Goal: Task Accomplishment & Management: Use online tool/utility

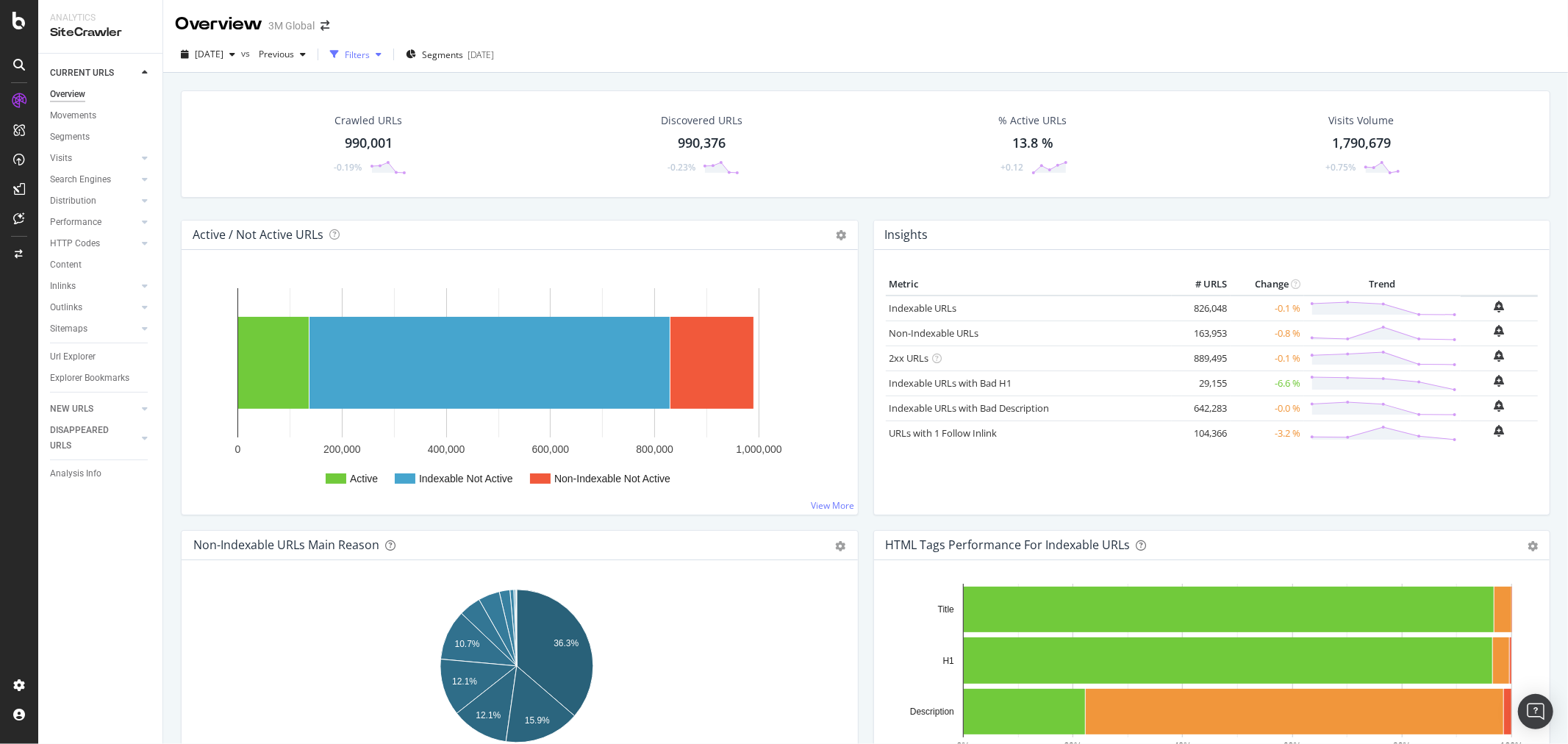
click at [382, 53] on icon "button" at bounding box center [378, 55] width 6 height 9
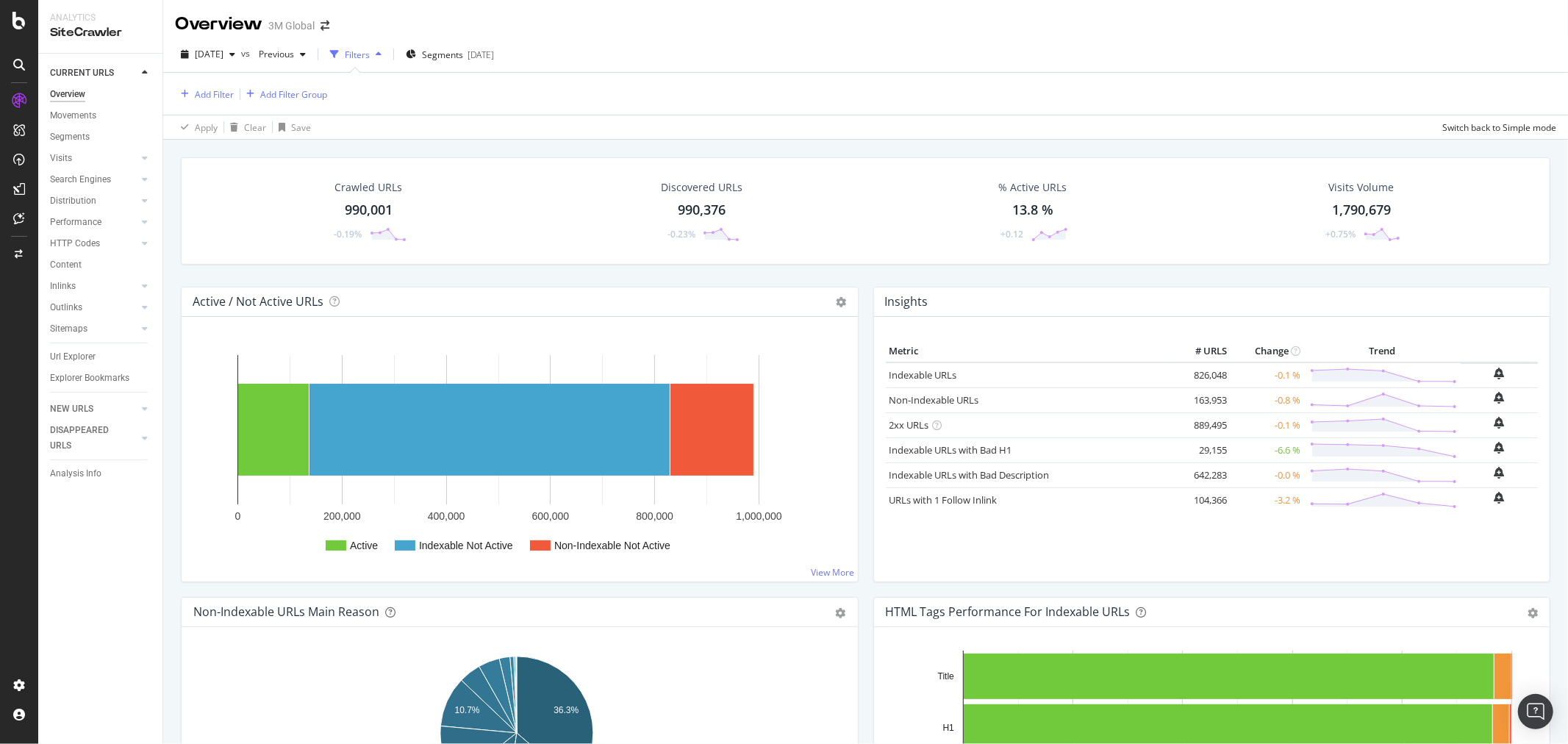
click at [382, 50] on icon "button" at bounding box center [378, 55] width 6 height 9
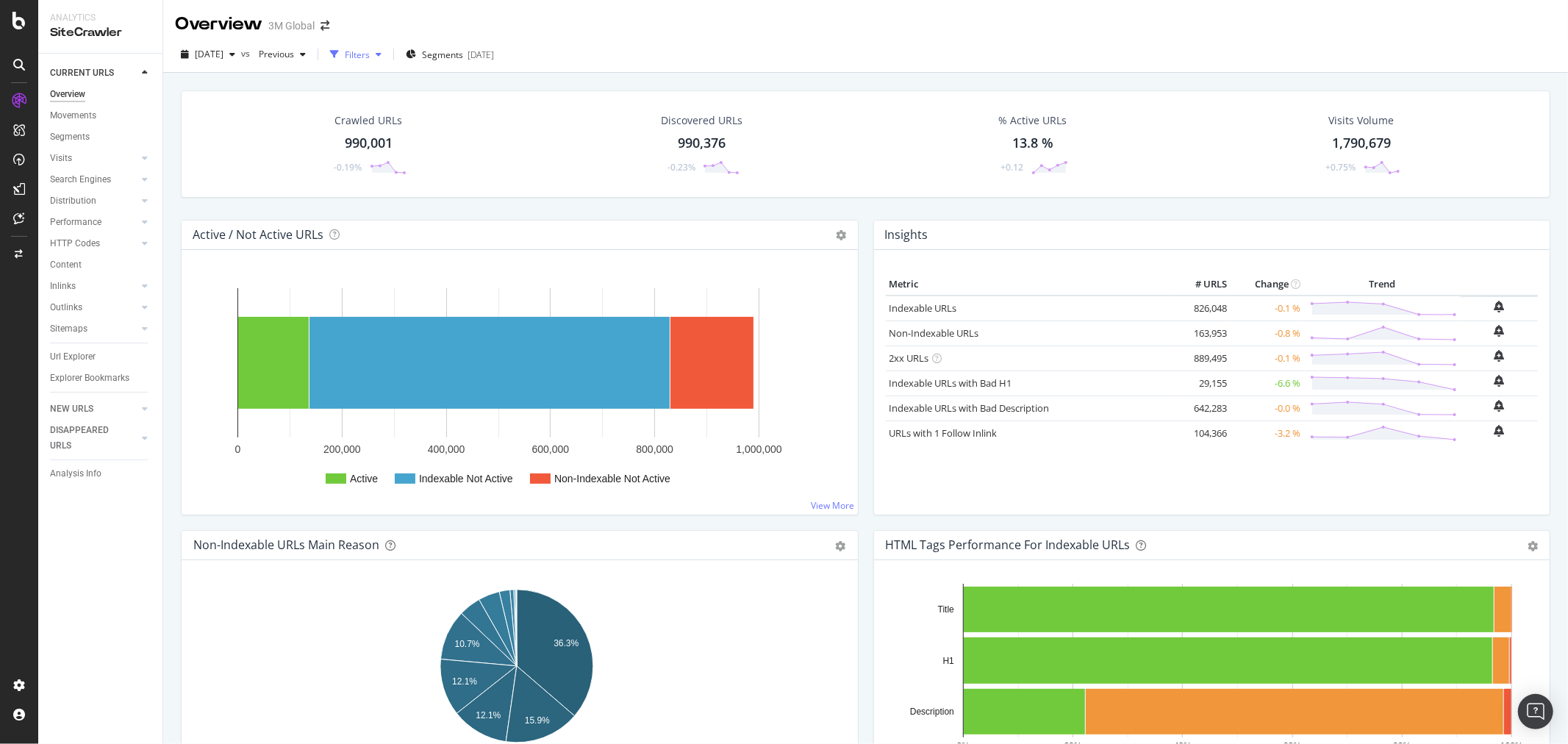
click at [382, 50] on icon "button" at bounding box center [378, 55] width 6 height 9
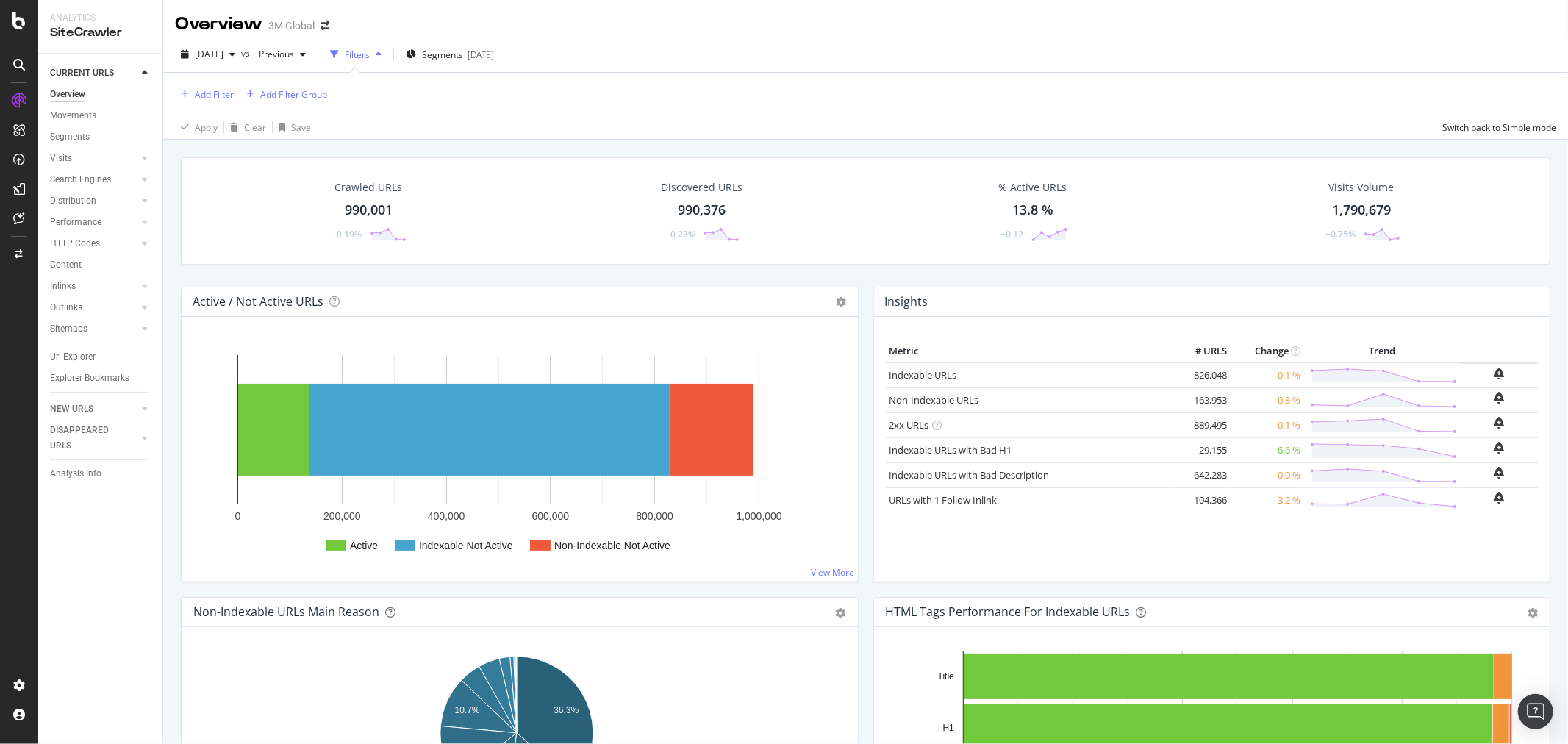
click at [382, 50] on icon "button" at bounding box center [378, 55] width 6 height 9
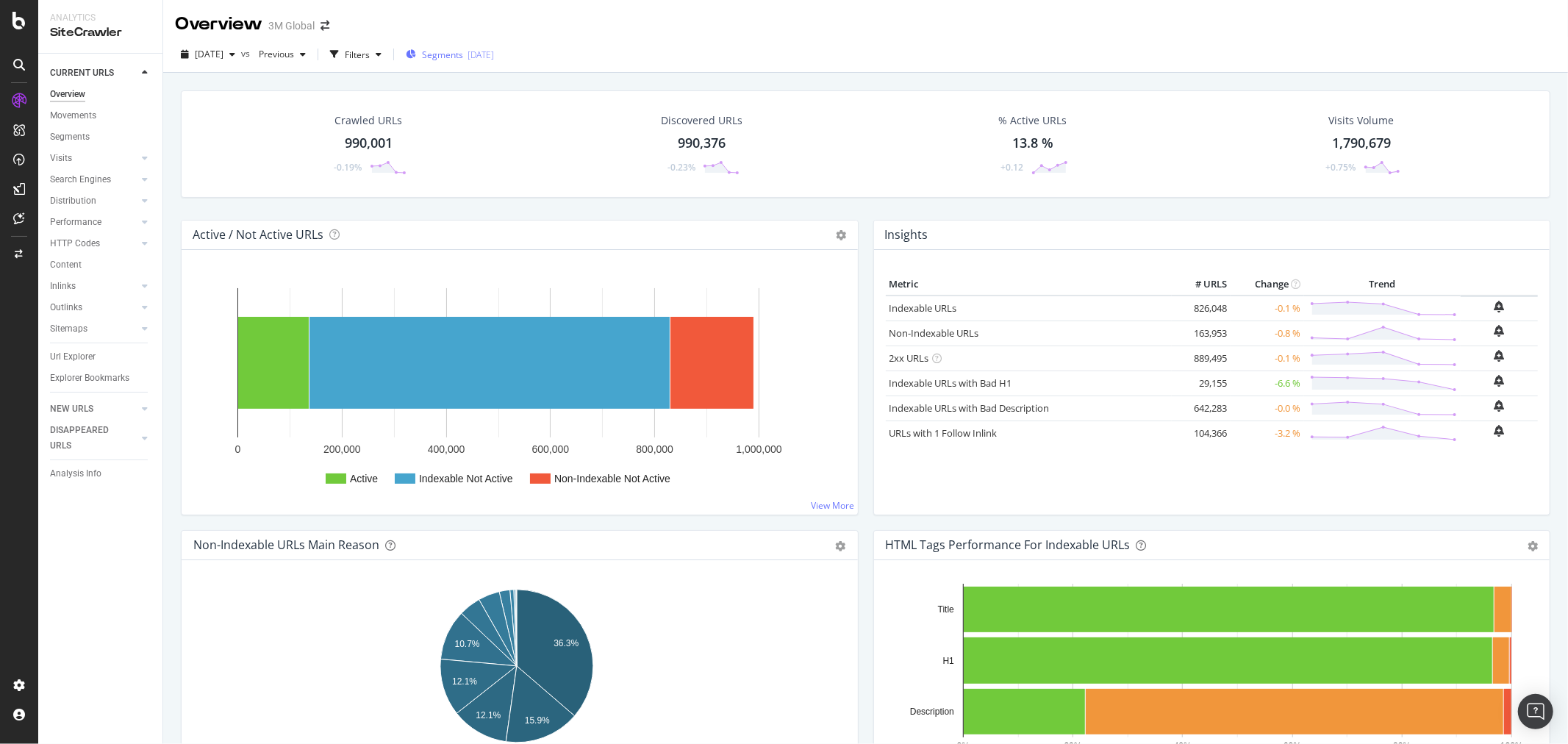
click at [463, 56] on span "Segments" at bounding box center [443, 55] width 41 height 13
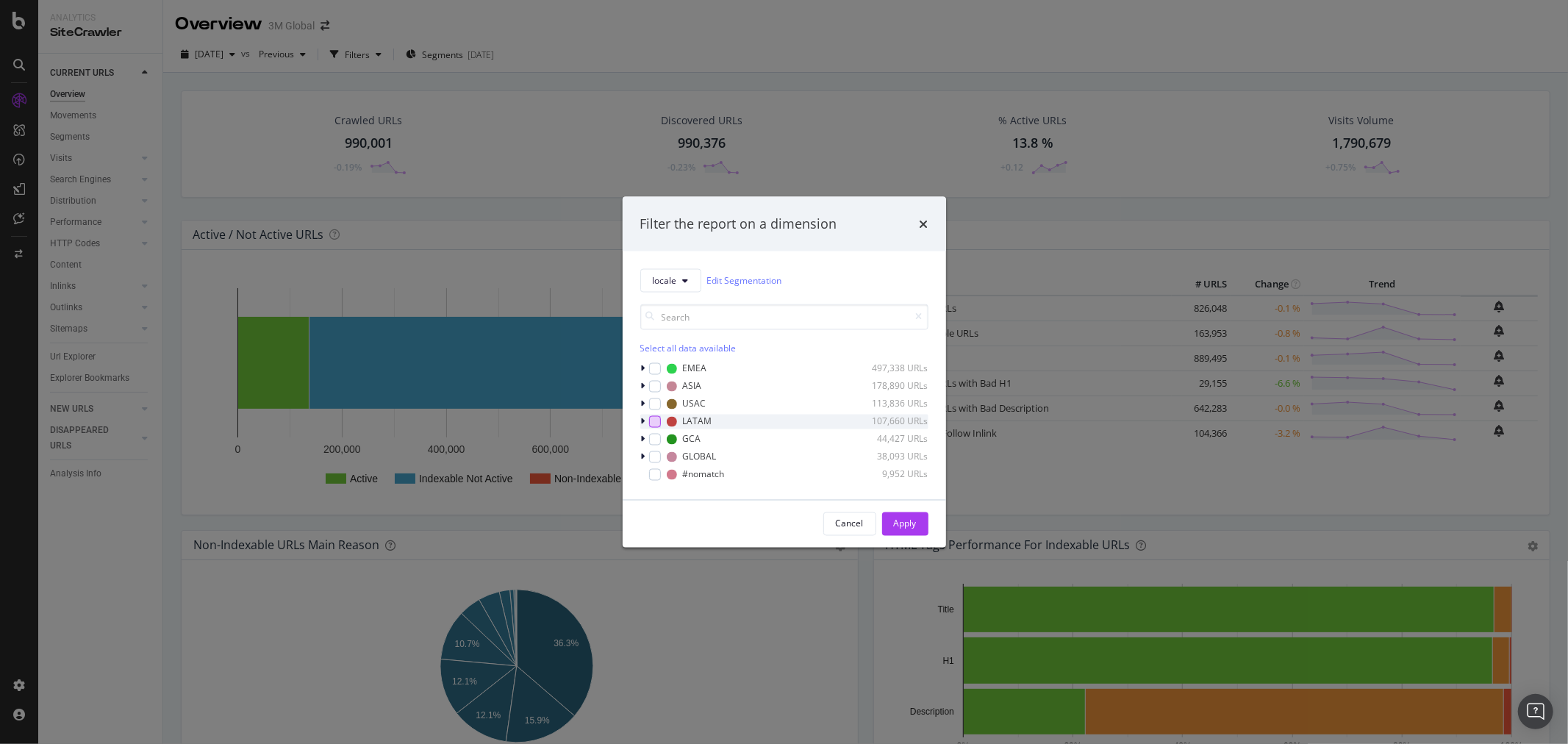
click at [656, 420] on div "modal" at bounding box center [654, 420] width 12 height 12
click at [644, 420] on icon "modal" at bounding box center [643, 421] width 4 height 9
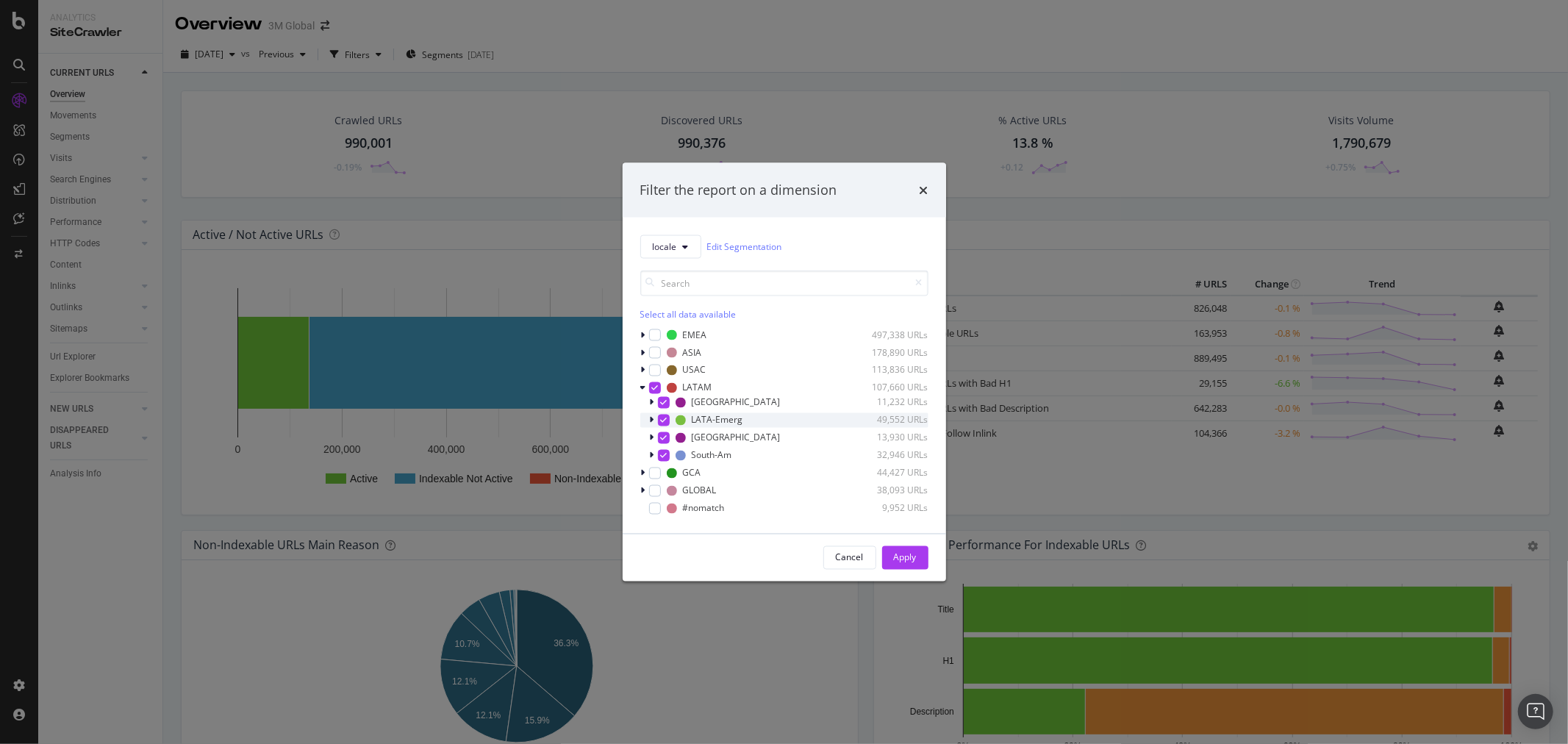
click at [653, 420] on icon "modal" at bounding box center [652, 420] width 4 height 9
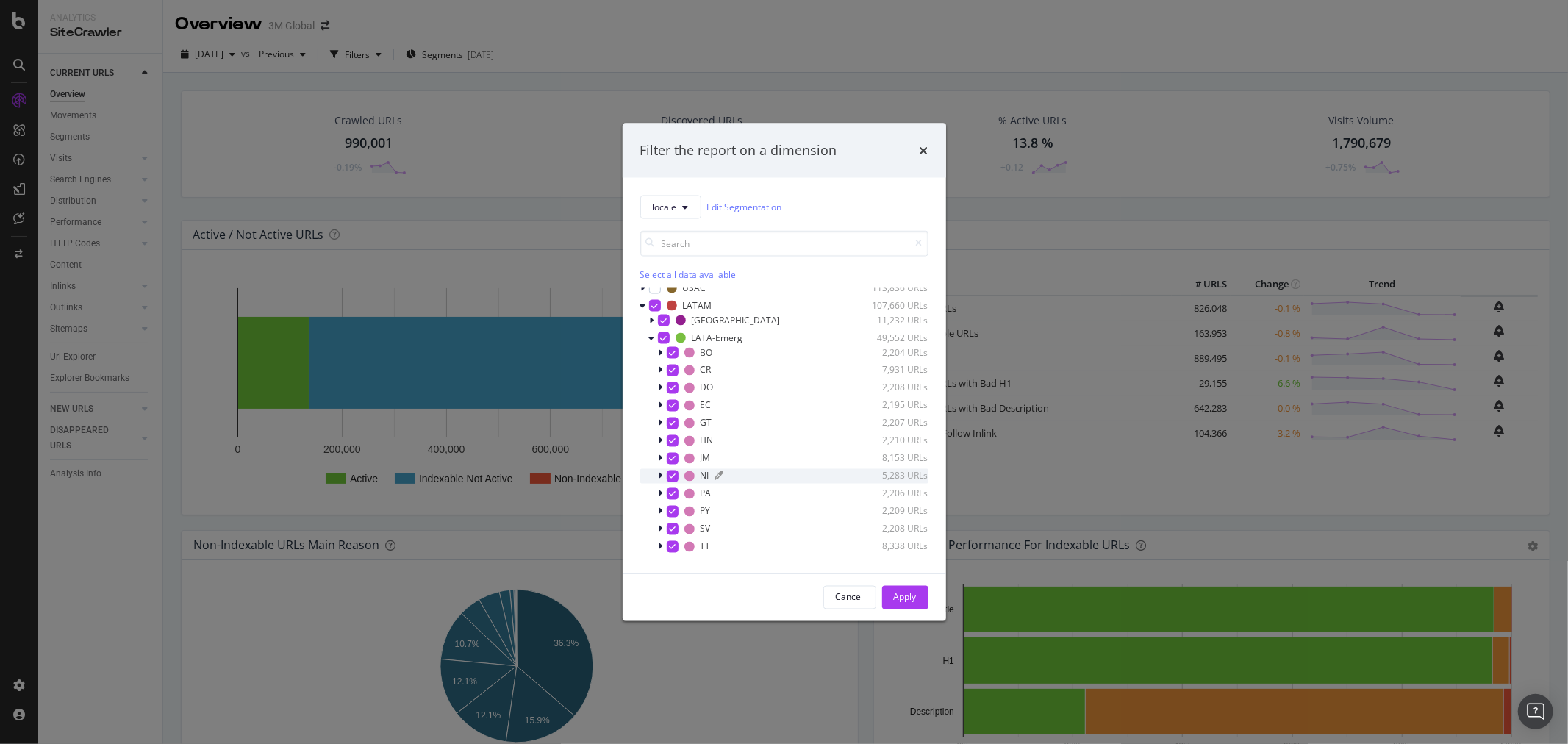
scroll to position [82, 0]
click at [651, 295] on icon "modal" at bounding box center [652, 298] width 6 height 9
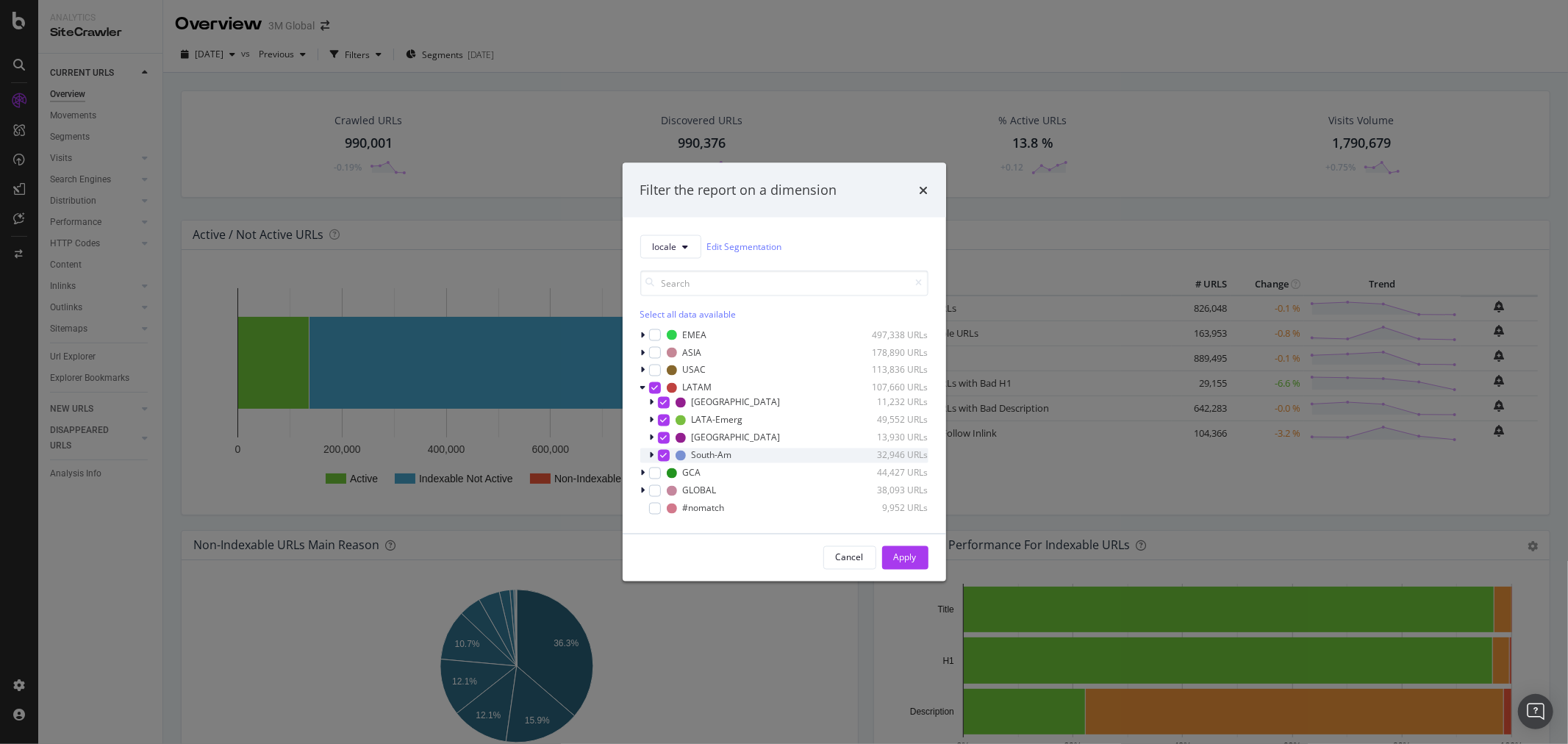
click at [653, 454] on icon "modal" at bounding box center [652, 455] width 4 height 9
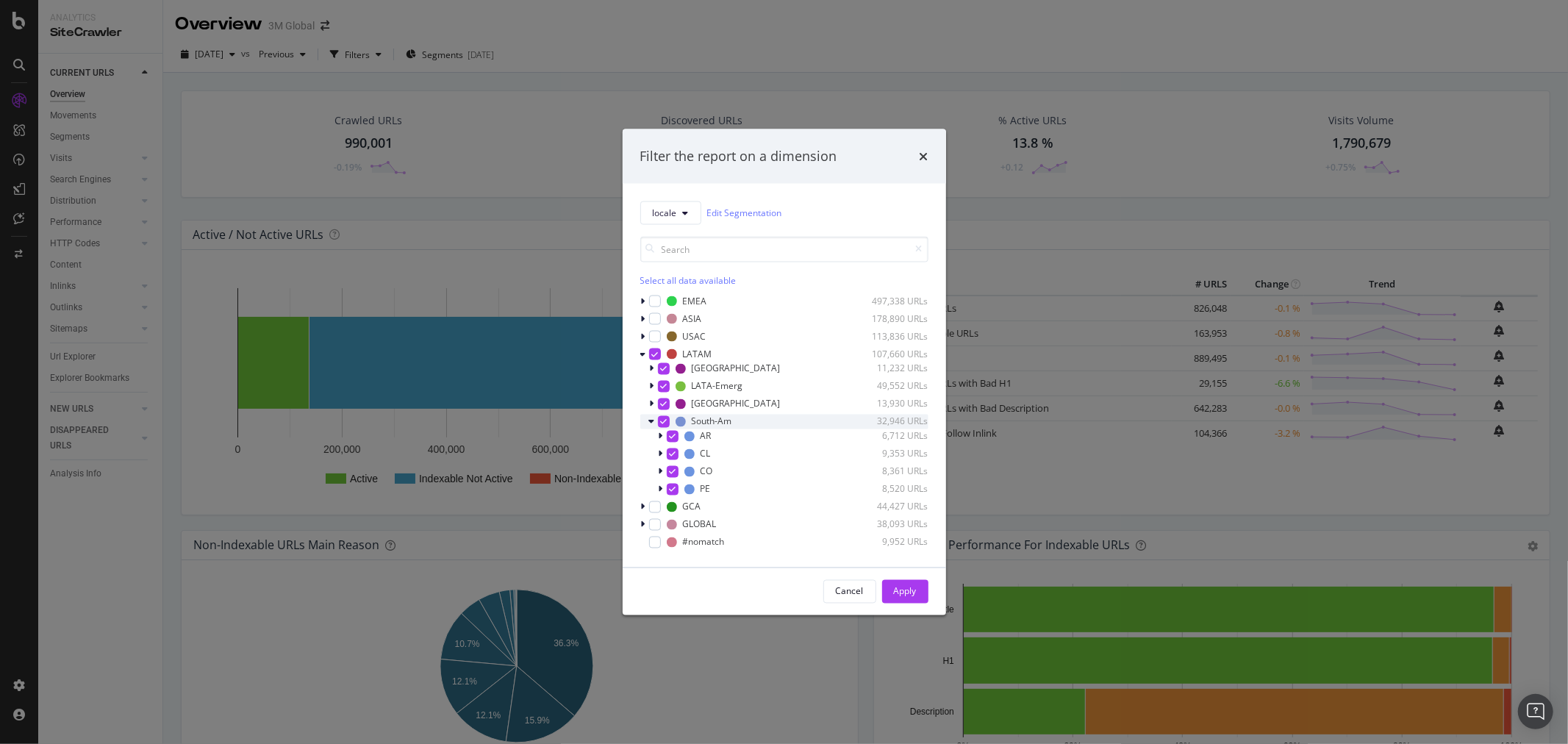
click at [650, 421] on icon "modal" at bounding box center [652, 421] width 6 height 9
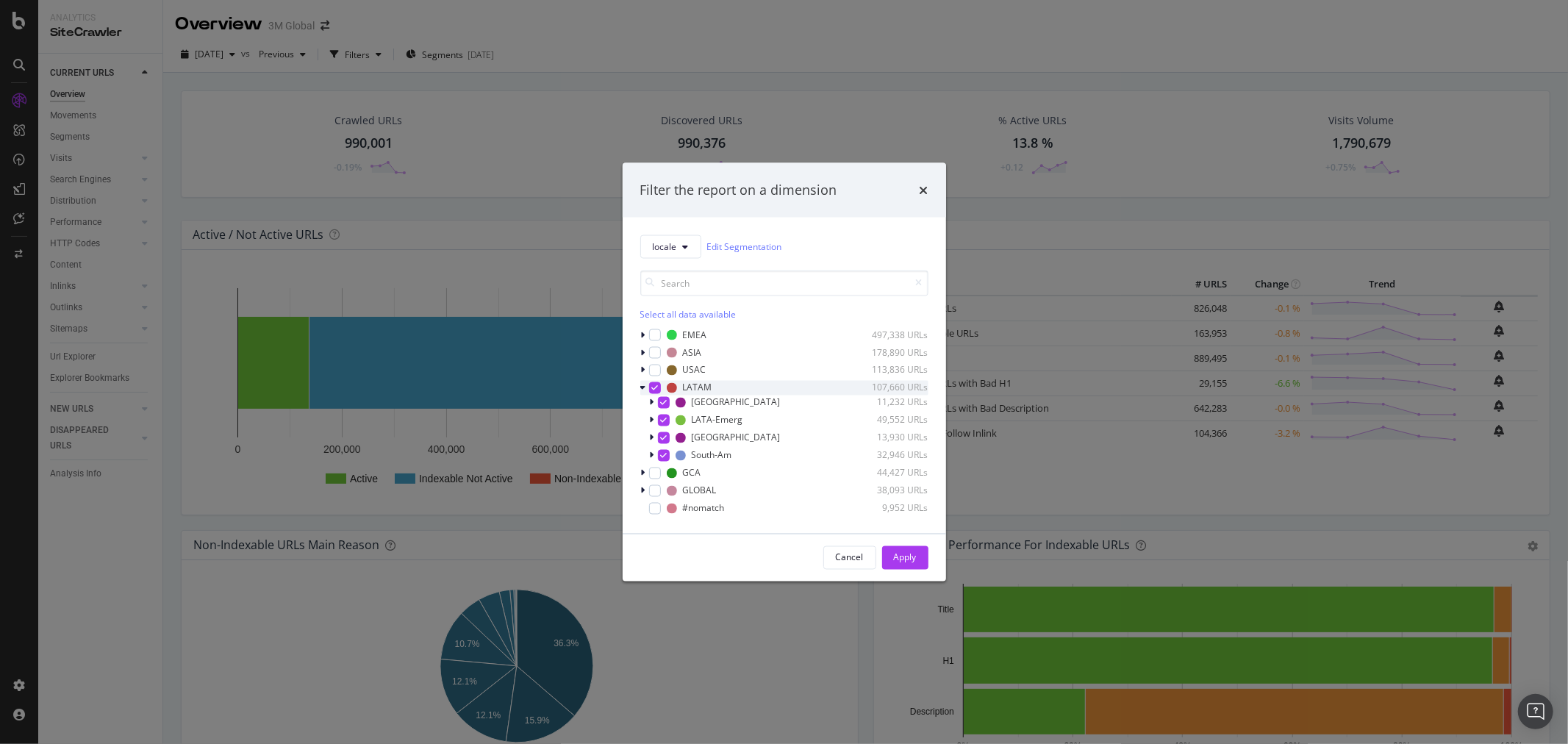
click at [642, 391] on icon "modal" at bounding box center [643, 387] width 6 height 9
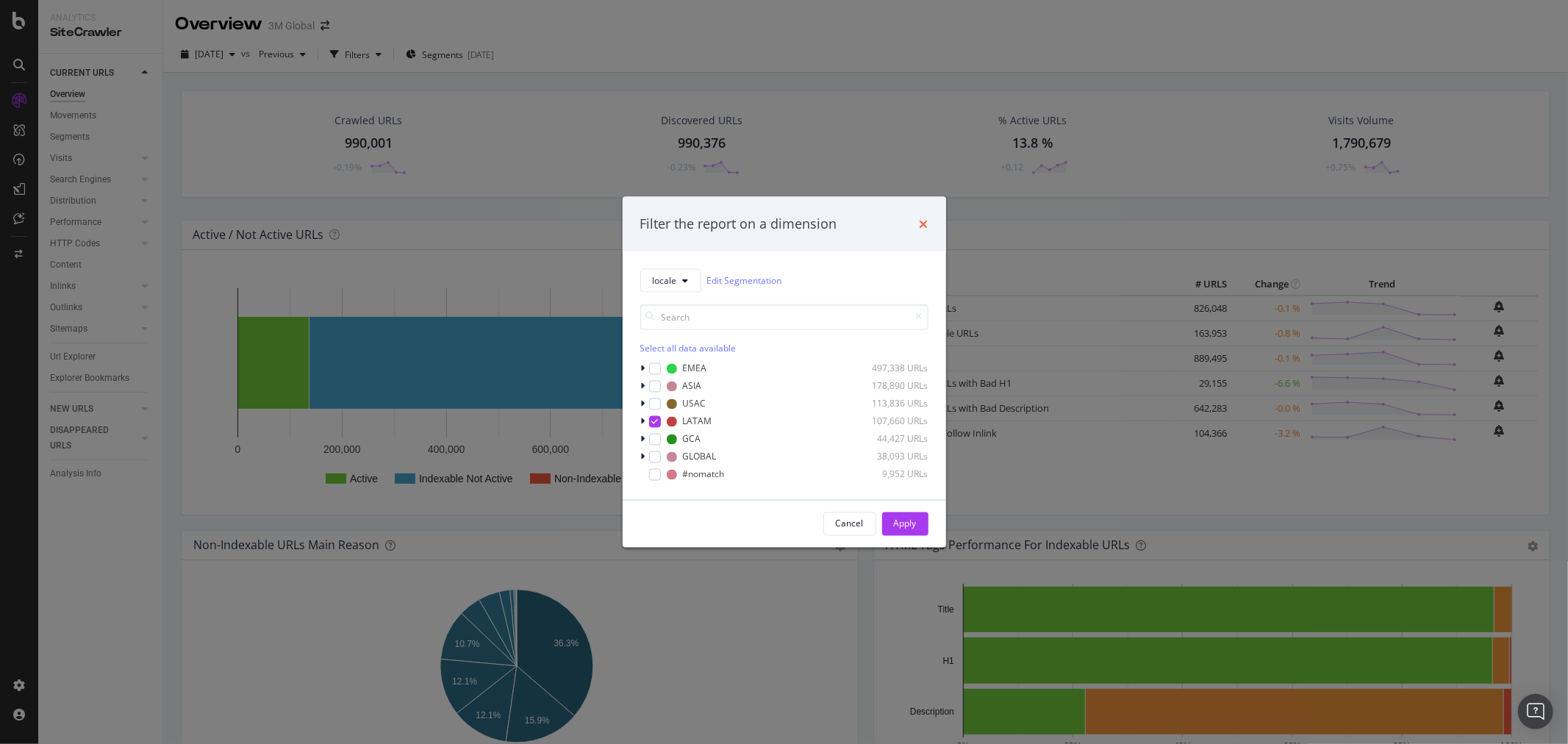
click at [920, 223] on icon "times" at bounding box center [924, 223] width 9 height 12
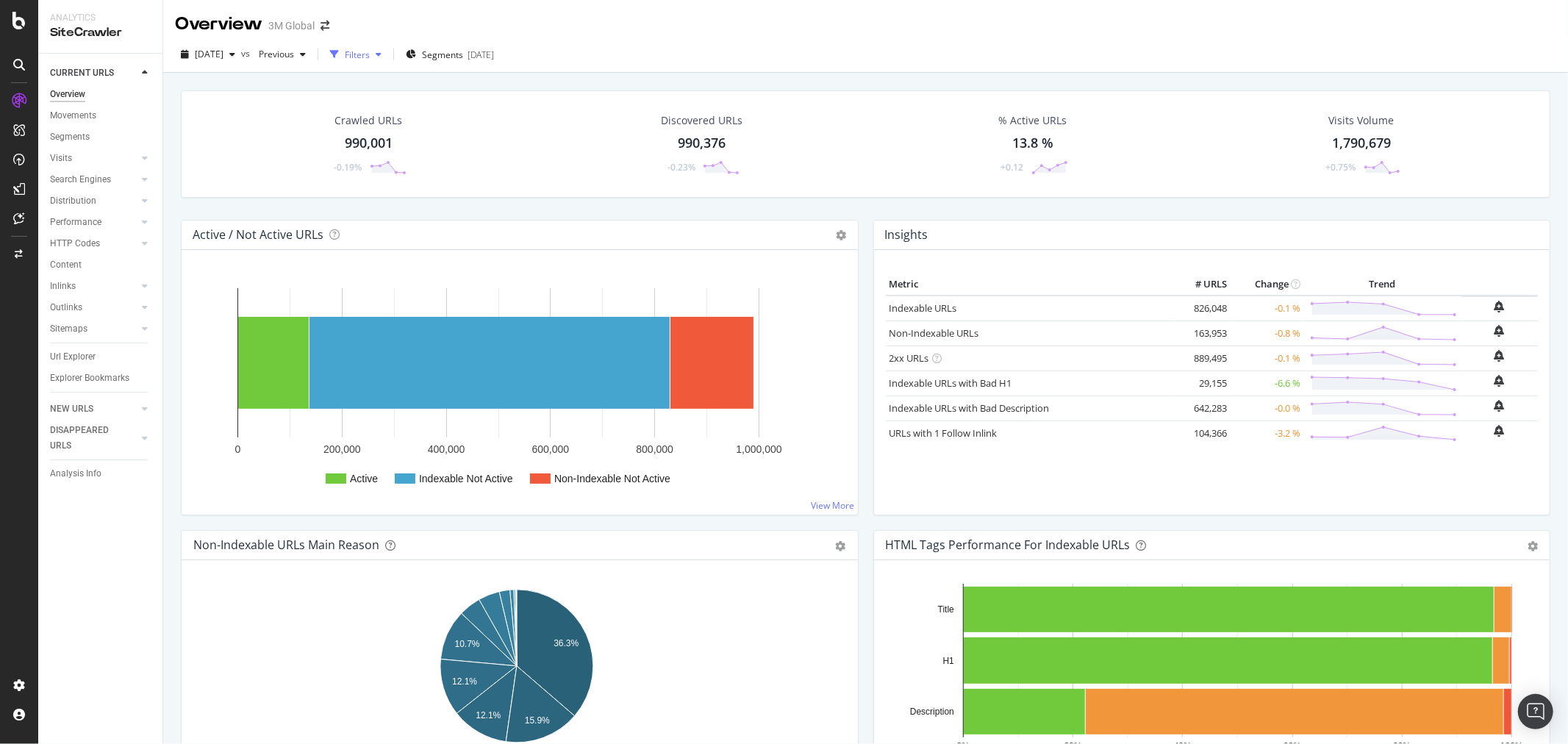
click at [382, 53] on icon "button" at bounding box center [378, 55] width 6 height 9
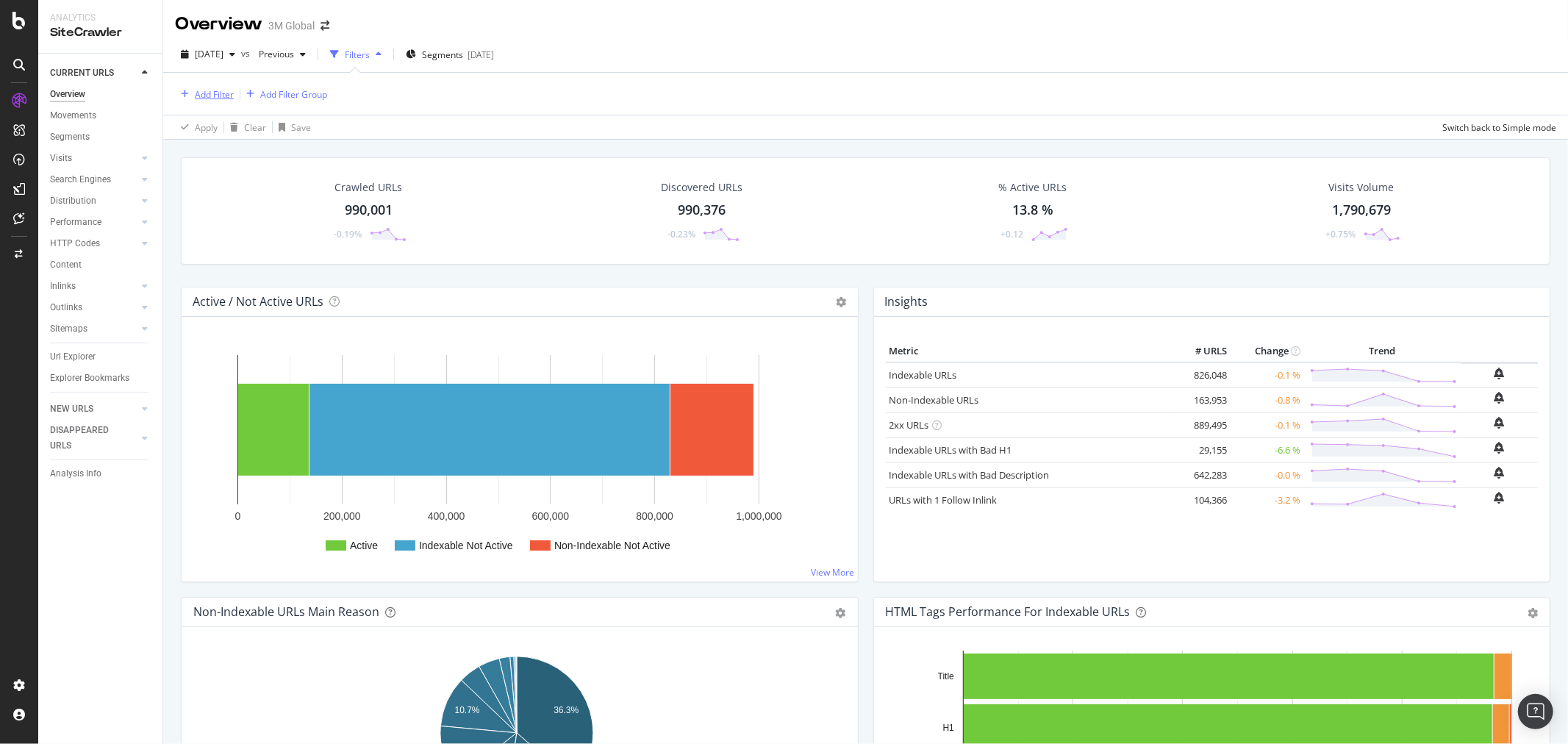
click at [213, 96] on div "Add Filter" at bounding box center [213, 94] width 39 height 13
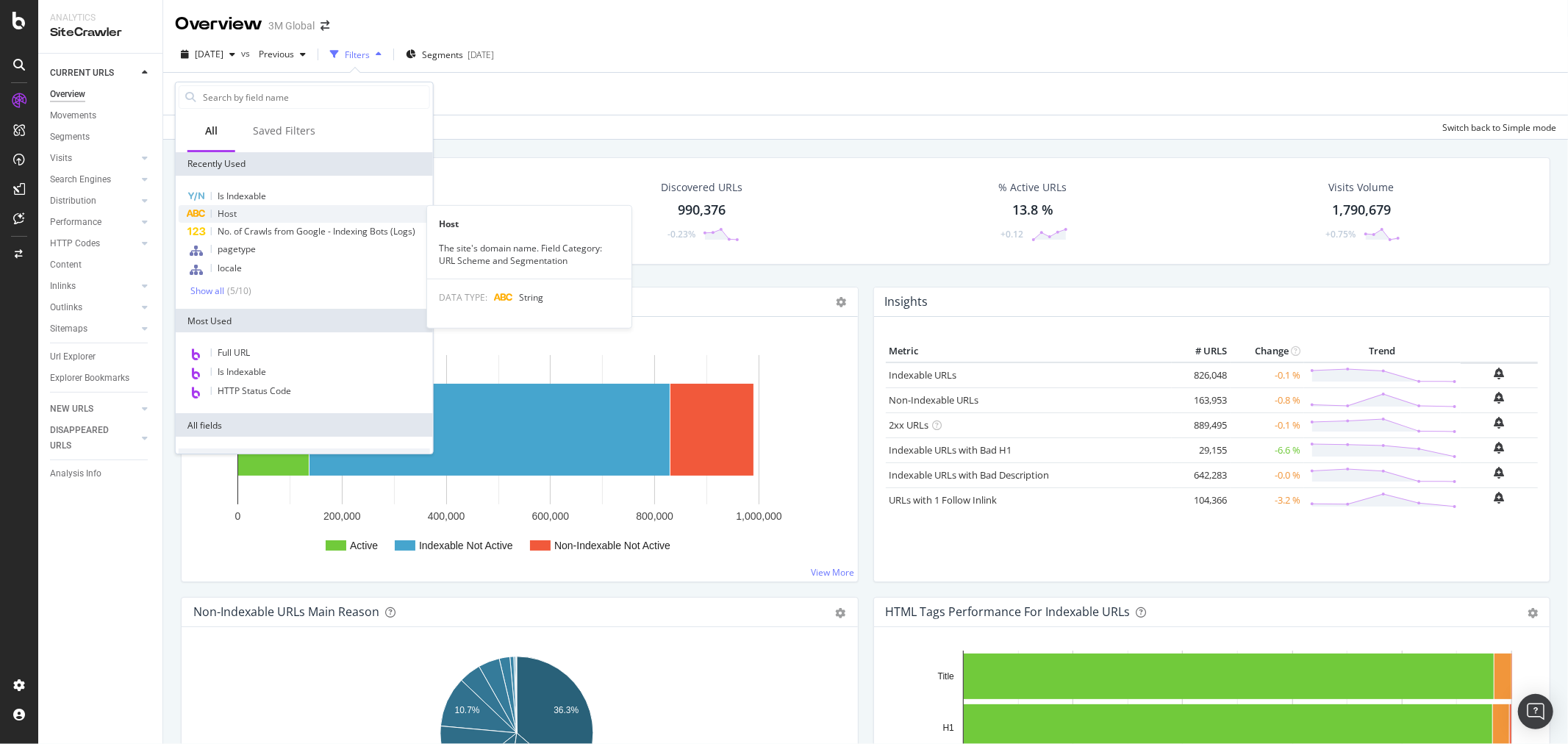
click at [228, 216] on span "Host" at bounding box center [227, 213] width 19 height 13
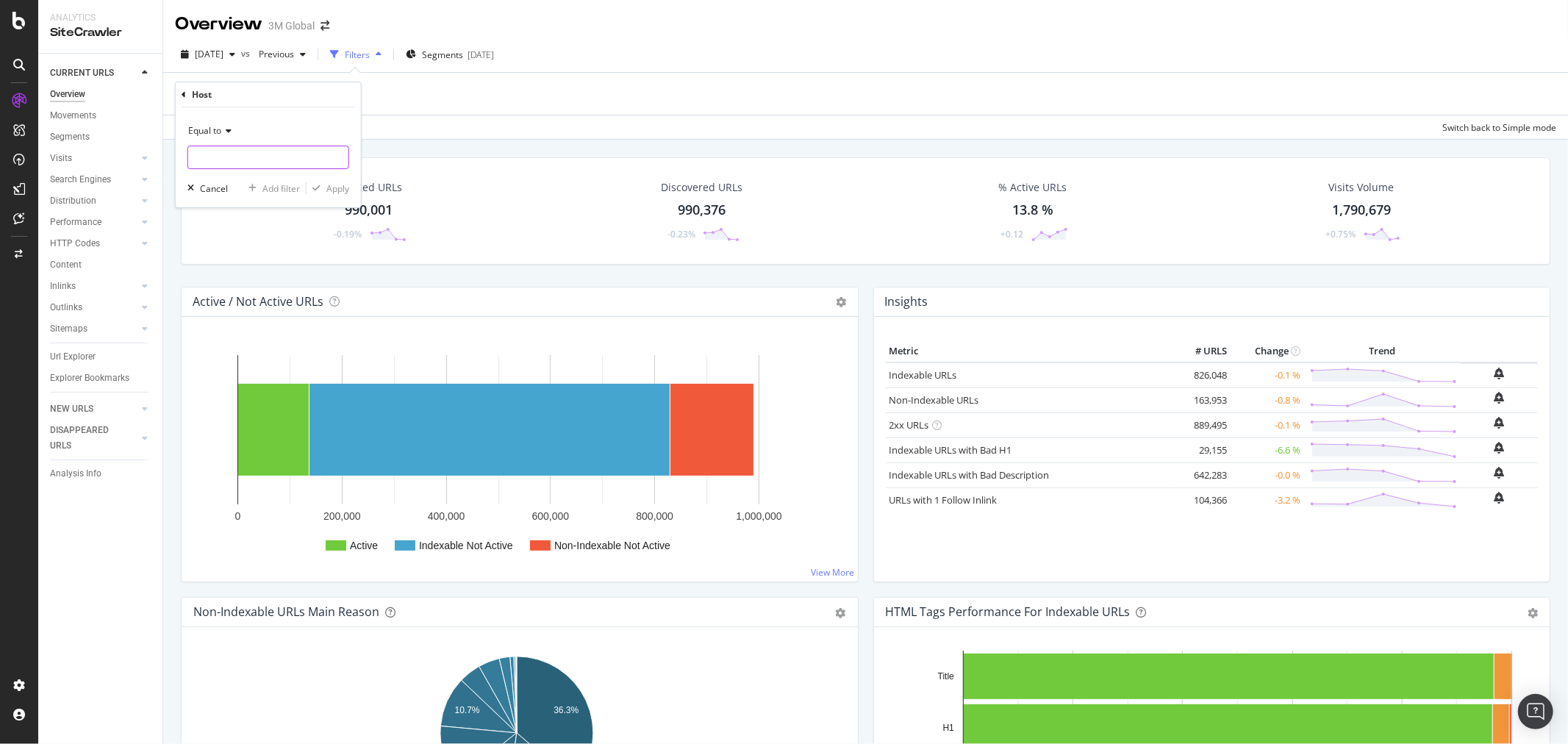
click at [228, 153] on input "text" at bounding box center [268, 157] width 160 height 23
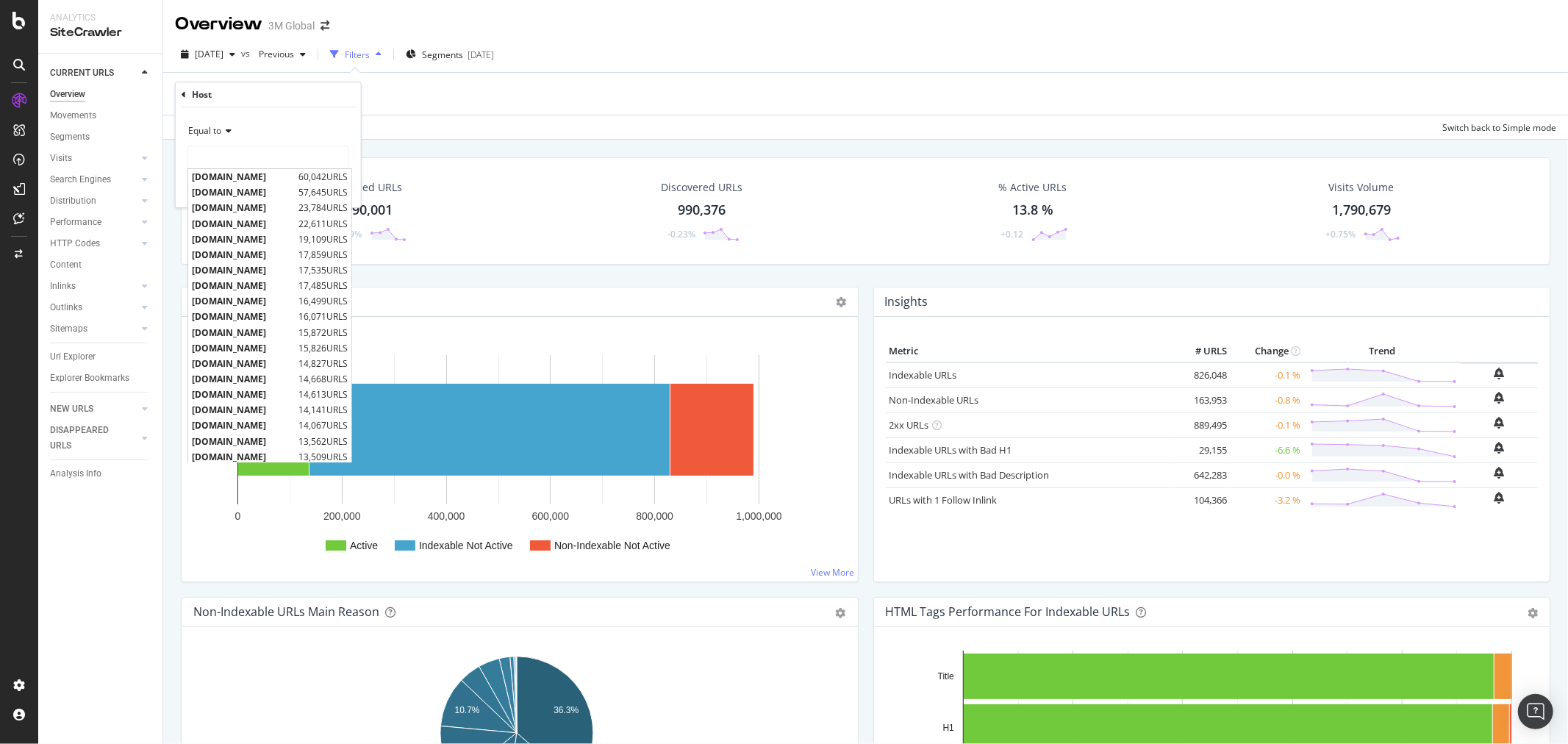
click at [230, 130] on icon at bounding box center [226, 131] width 10 height 9
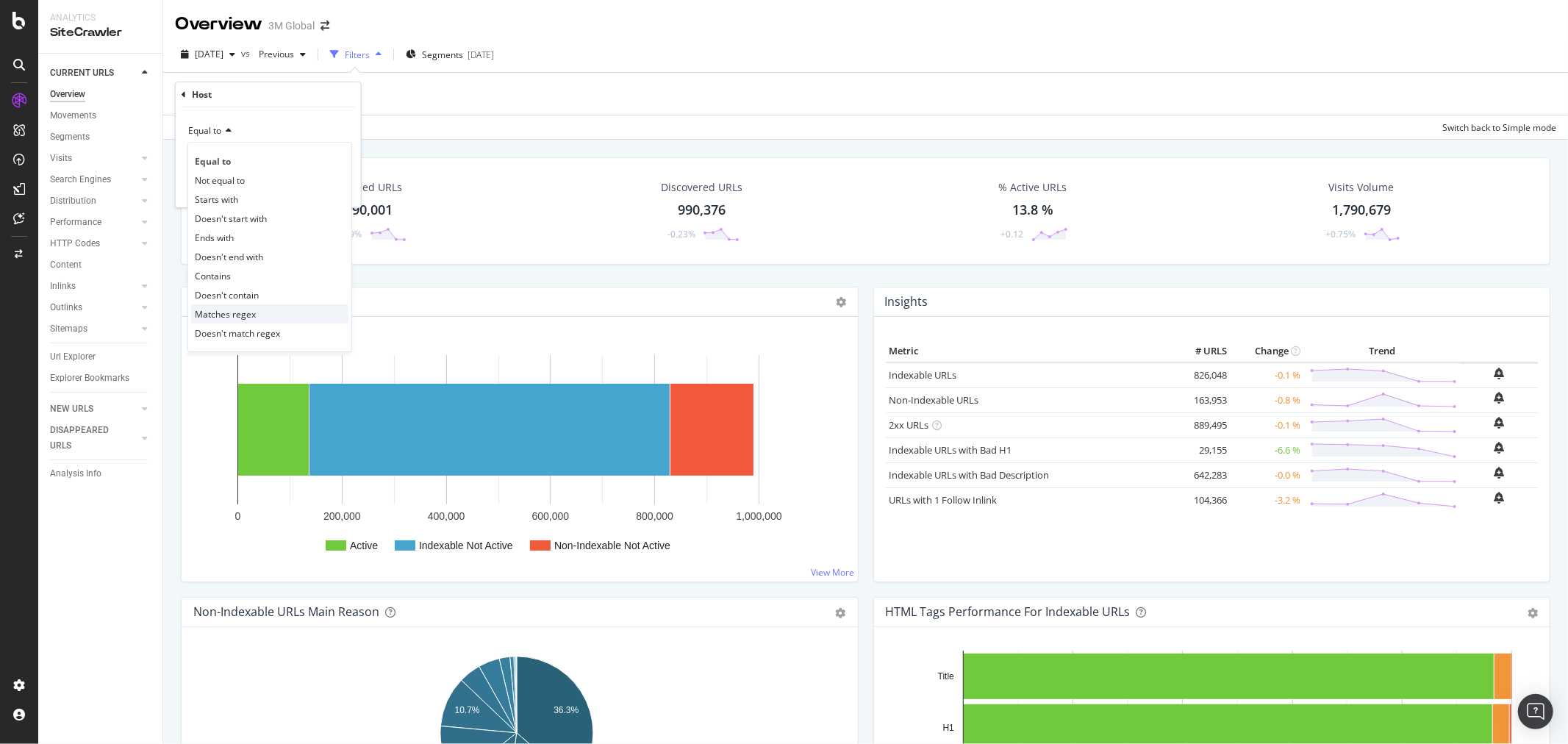
click at [267, 315] on div "Matches regex" at bounding box center [270, 314] width 158 height 19
click at [222, 151] on input "text" at bounding box center [268, 157] width 160 height 23
type input "[DOMAIN_NAME]|[DOMAIN_NAME]"
click at [338, 184] on div "Apply" at bounding box center [337, 188] width 22 height 13
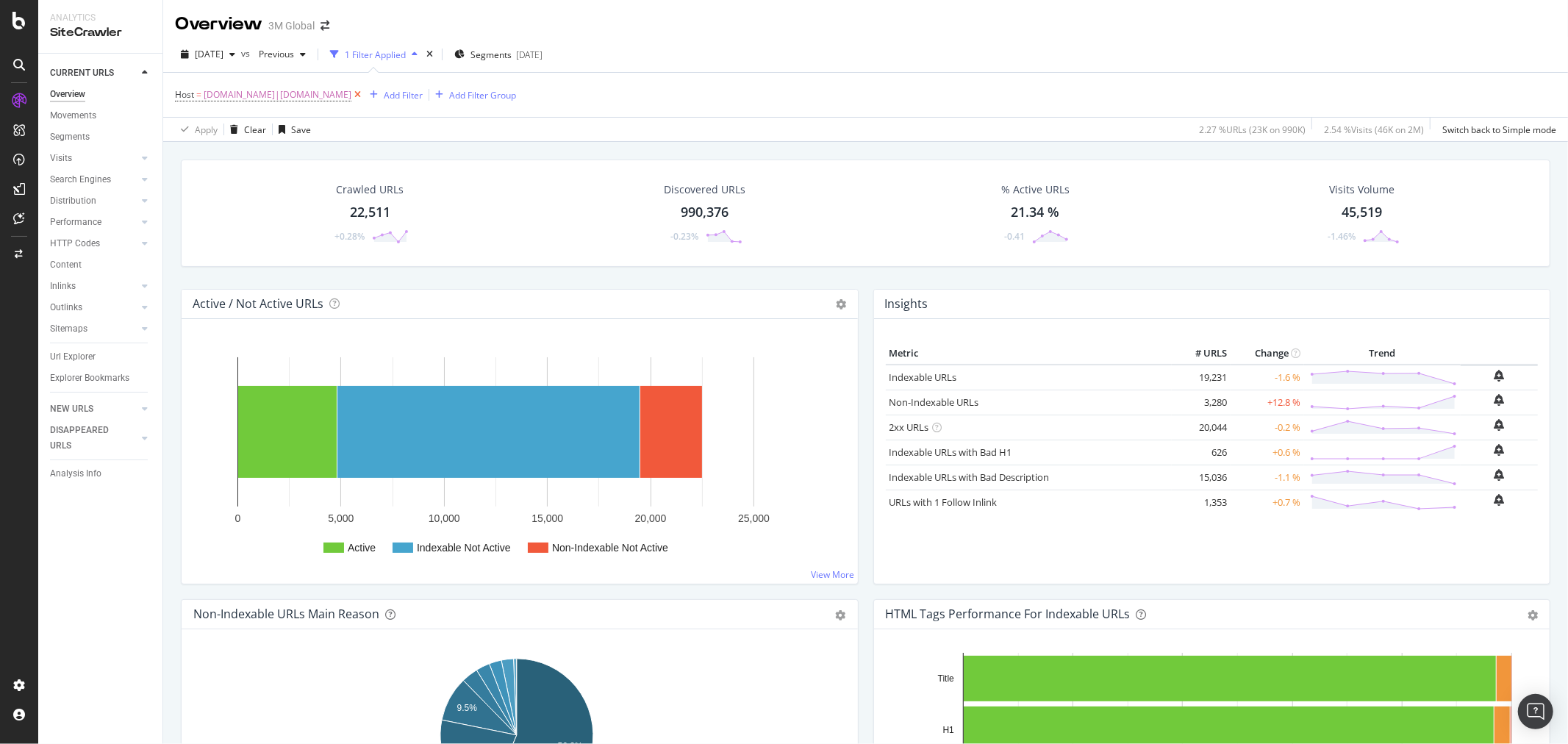
click at [354, 94] on icon at bounding box center [358, 95] width 13 height 14
